Goal: Find specific page/section: Find specific page/section

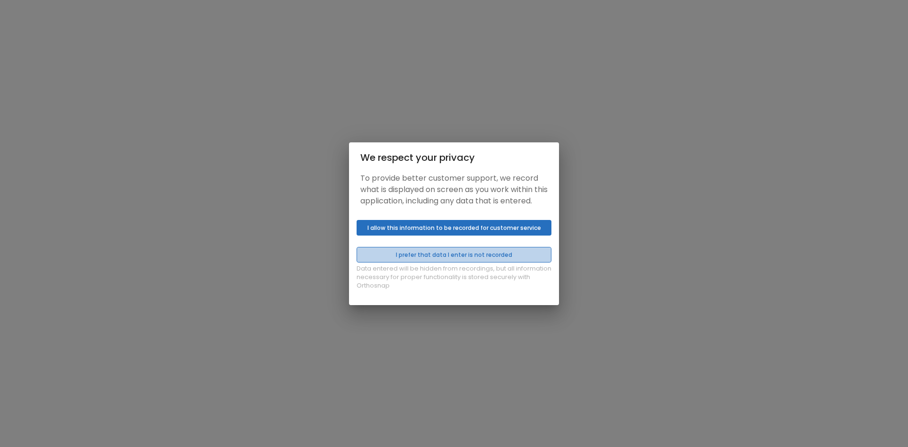
click at [438, 263] on button "I prefer that data I enter is not recorded" at bounding box center [454, 255] width 195 height 16
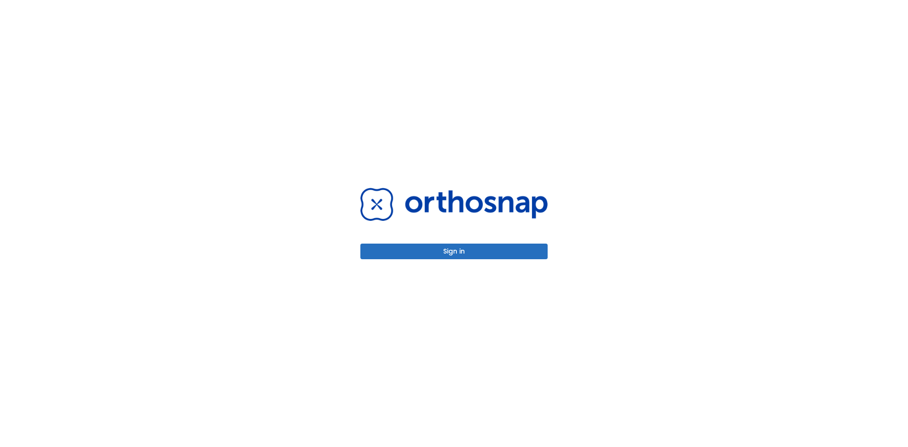
click at [438, 253] on button "Sign in" at bounding box center [453, 252] width 187 height 16
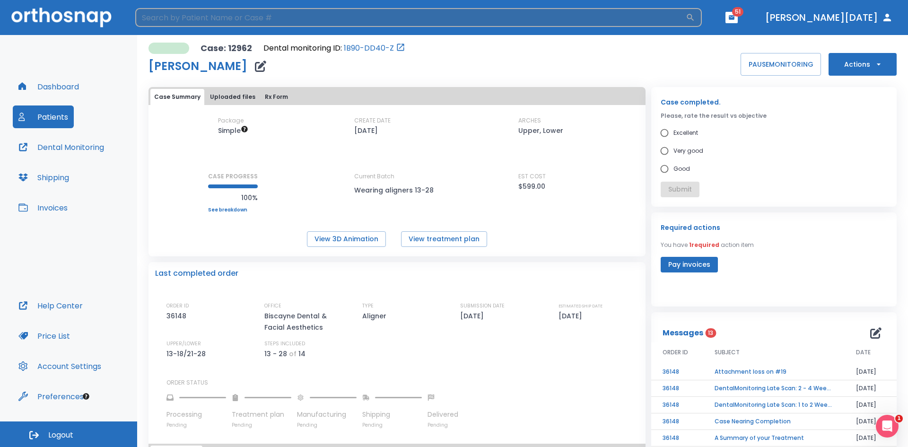
click at [202, 20] on input "search" at bounding box center [410, 17] width 551 height 19
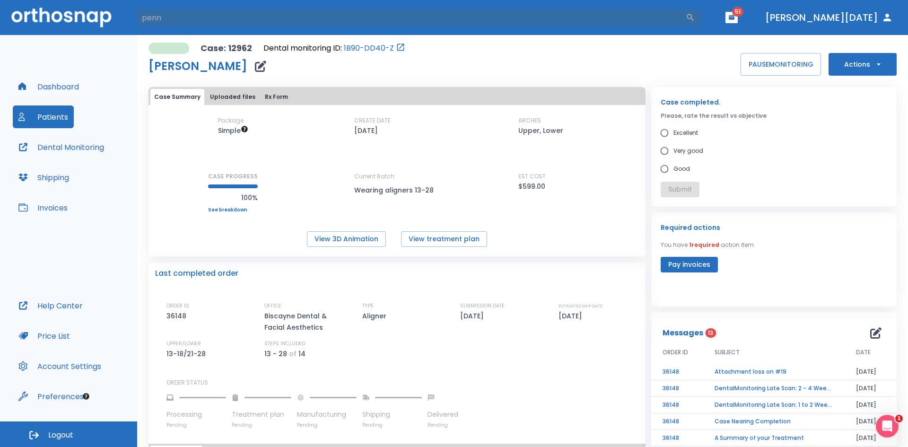
type input "penn"
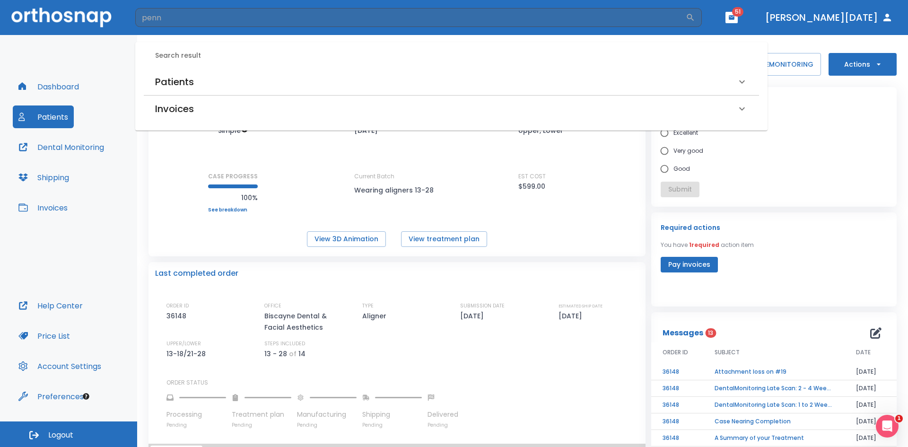
click at [167, 87] on h6 "Patients" at bounding box center [174, 81] width 39 height 15
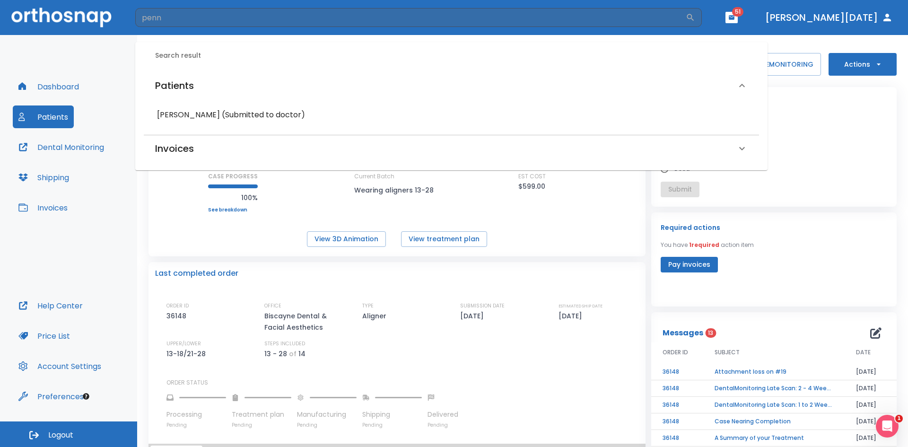
click at [175, 119] on h6 "Penni Chasens (Submitted to doctor)" at bounding box center [451, 114] width 589 height 13
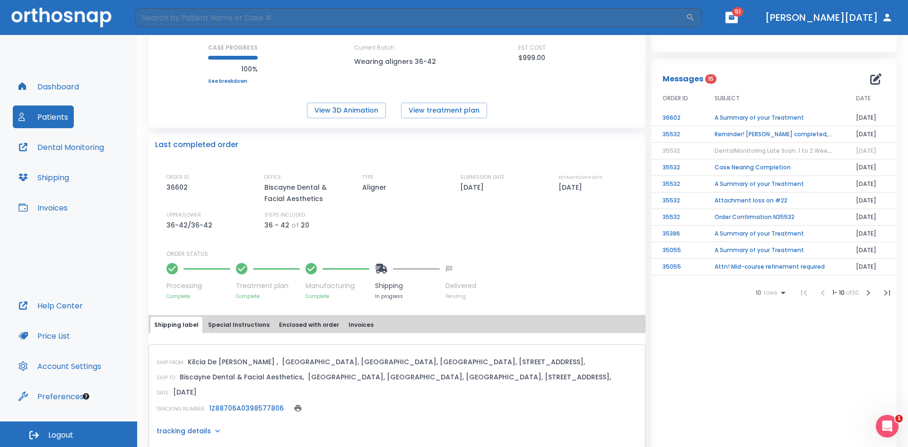
scroll to position [142, 0]
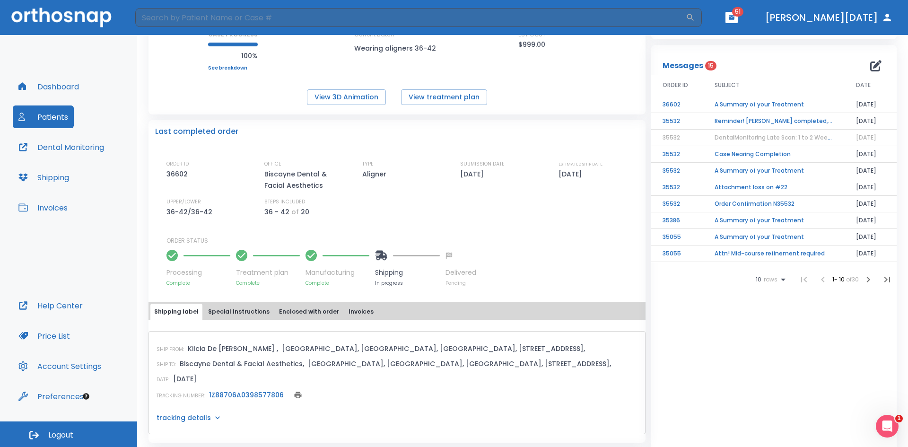
click at [235, 392] on link "1Z88706A0398577806" at bounding box center [246, 394] width 75 height 9
